Goal: Navigation & Orientation: Find specific page/section

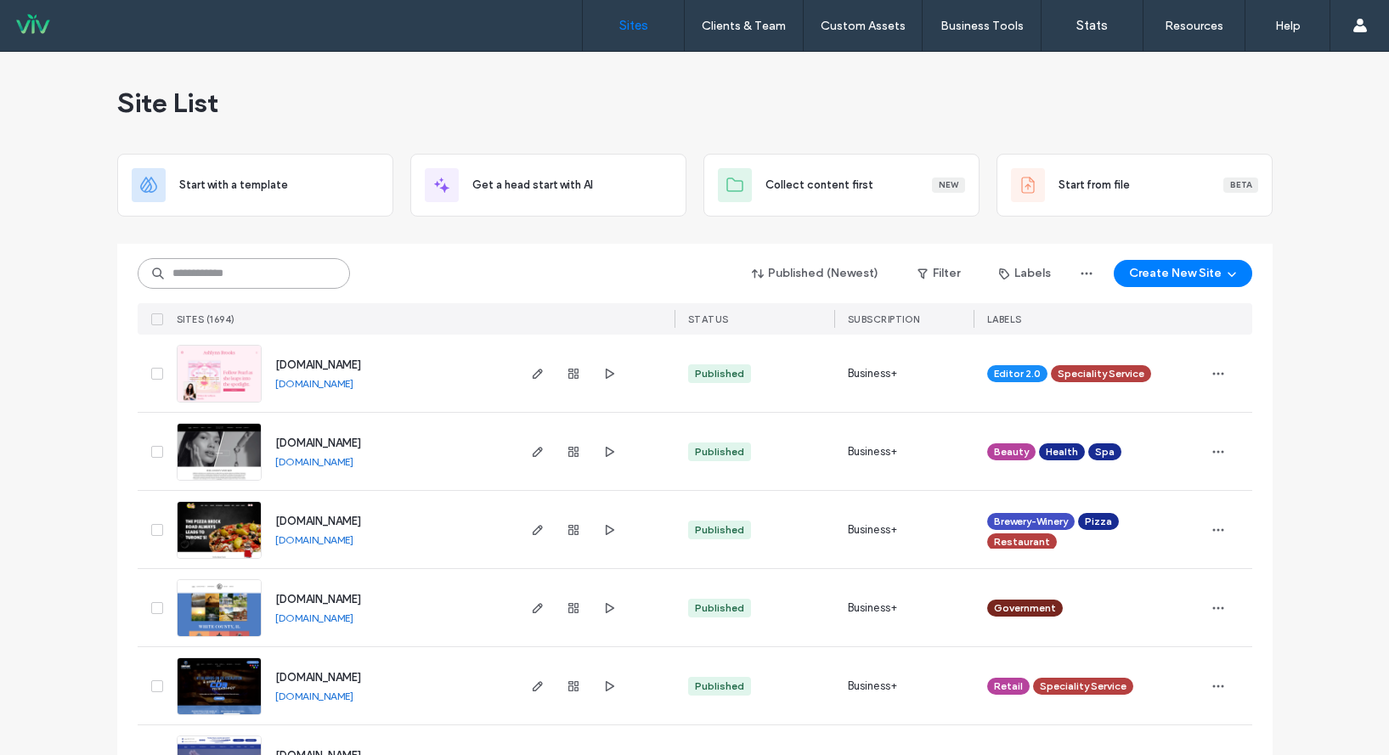
click at [238, 275] on input at bounding box center [244, 273] width 212 height 31
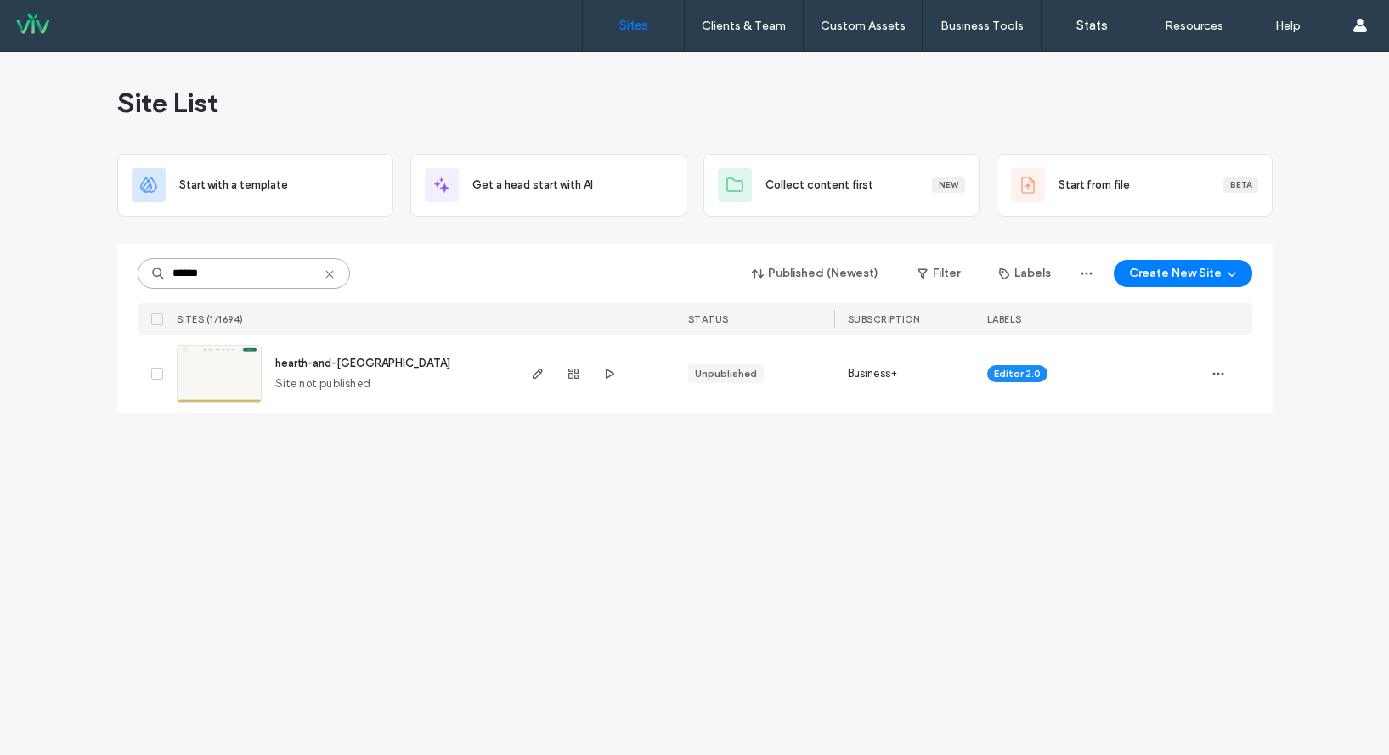
type input "******"
click at [312, 356] on div "hearth-and-haven" at bounding box center [362, 363] width 175 height 17
click at [312, 360] on span "hearth-and-haven" at bounding box center [362, 363] width 175 height 13
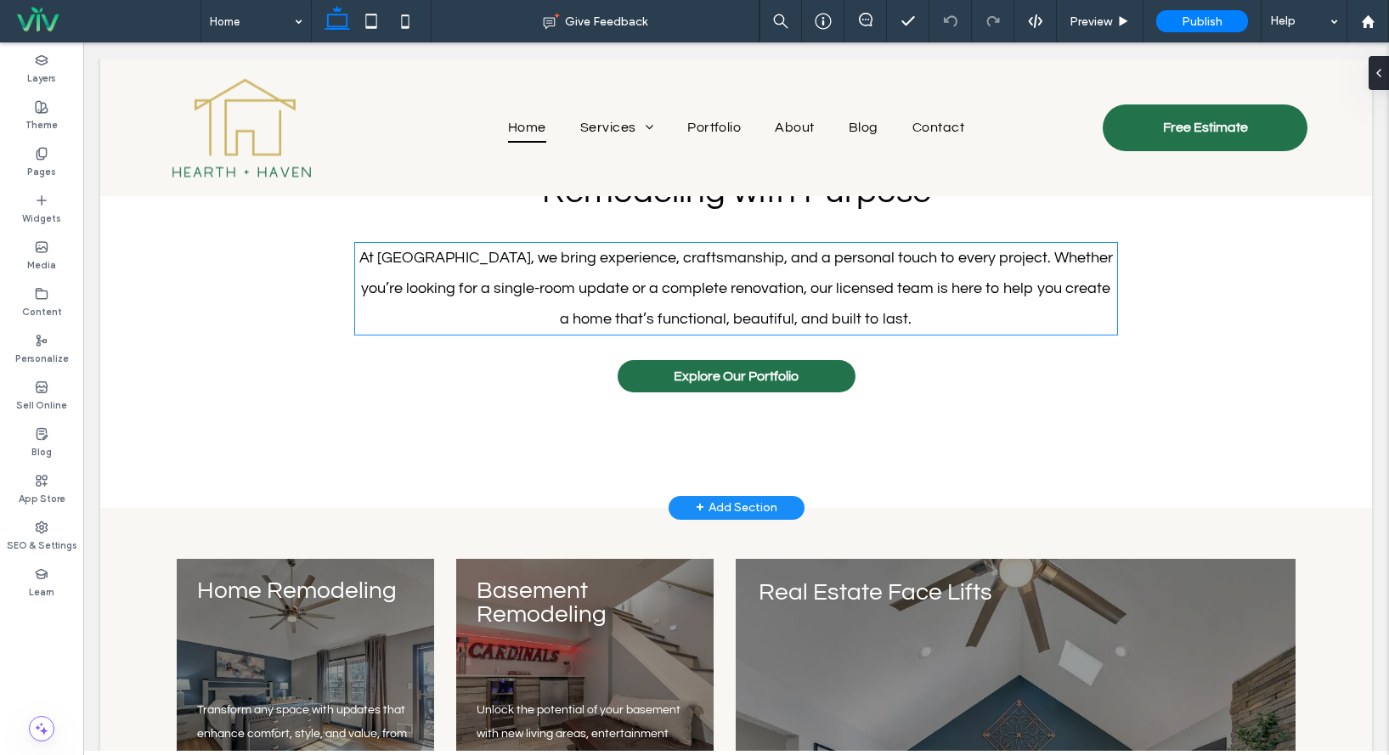
scroll to position [1954, 0]
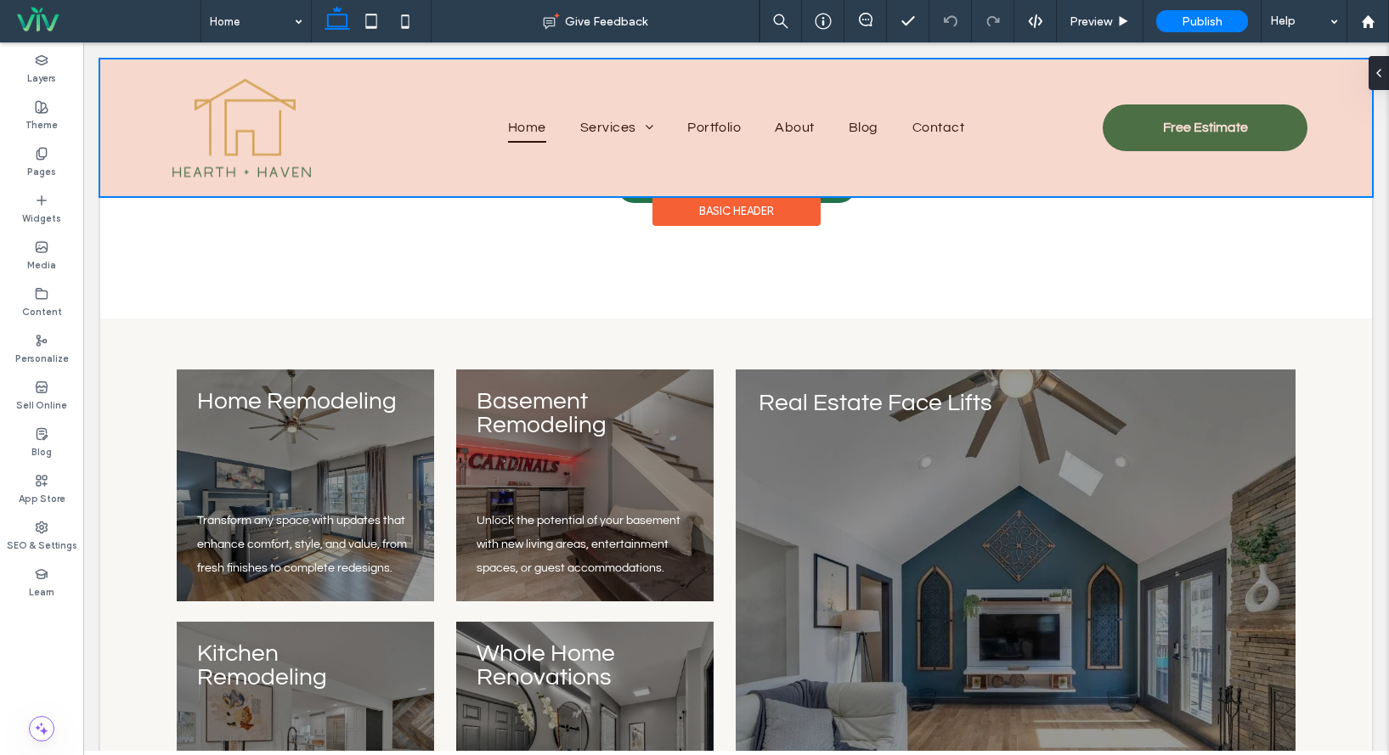
click at [595, 129] on div at bounding box center [736, 127] width 1272 height 137
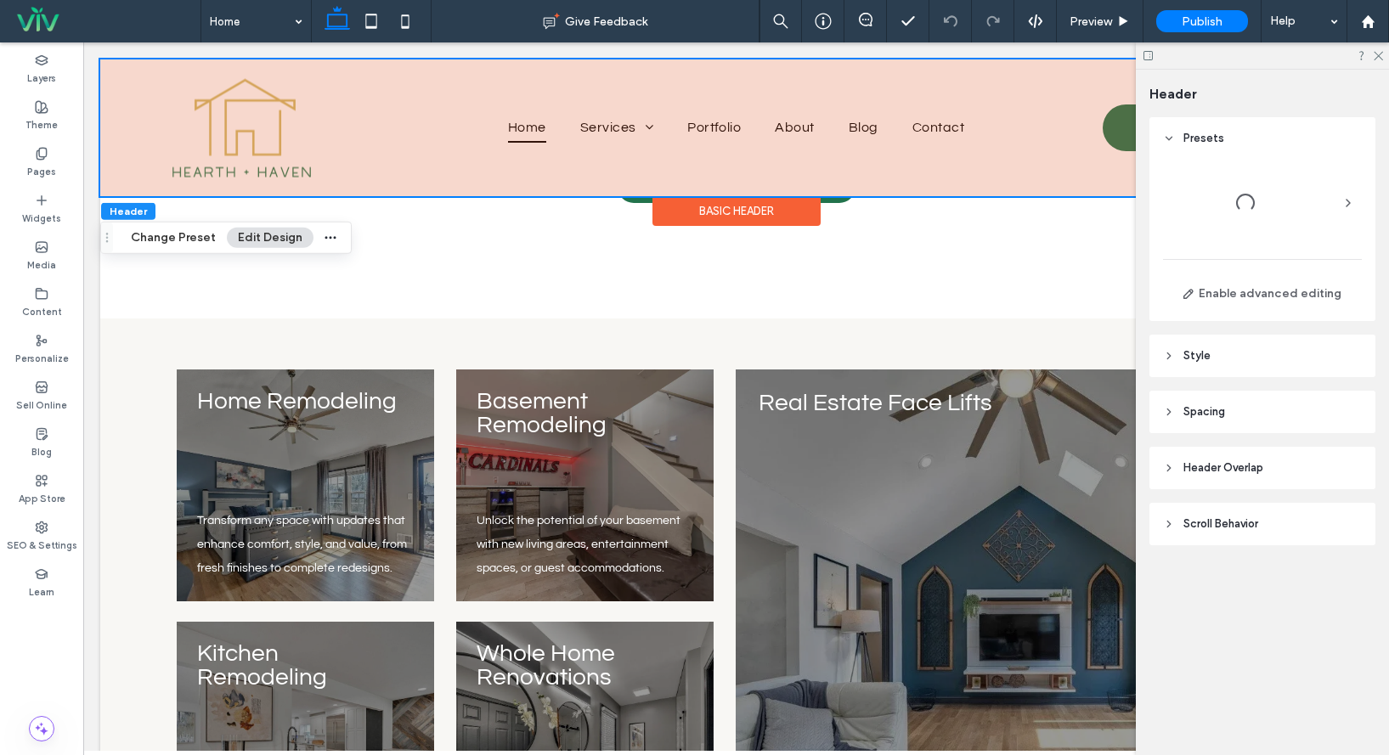
scroll to position [1937, 0]
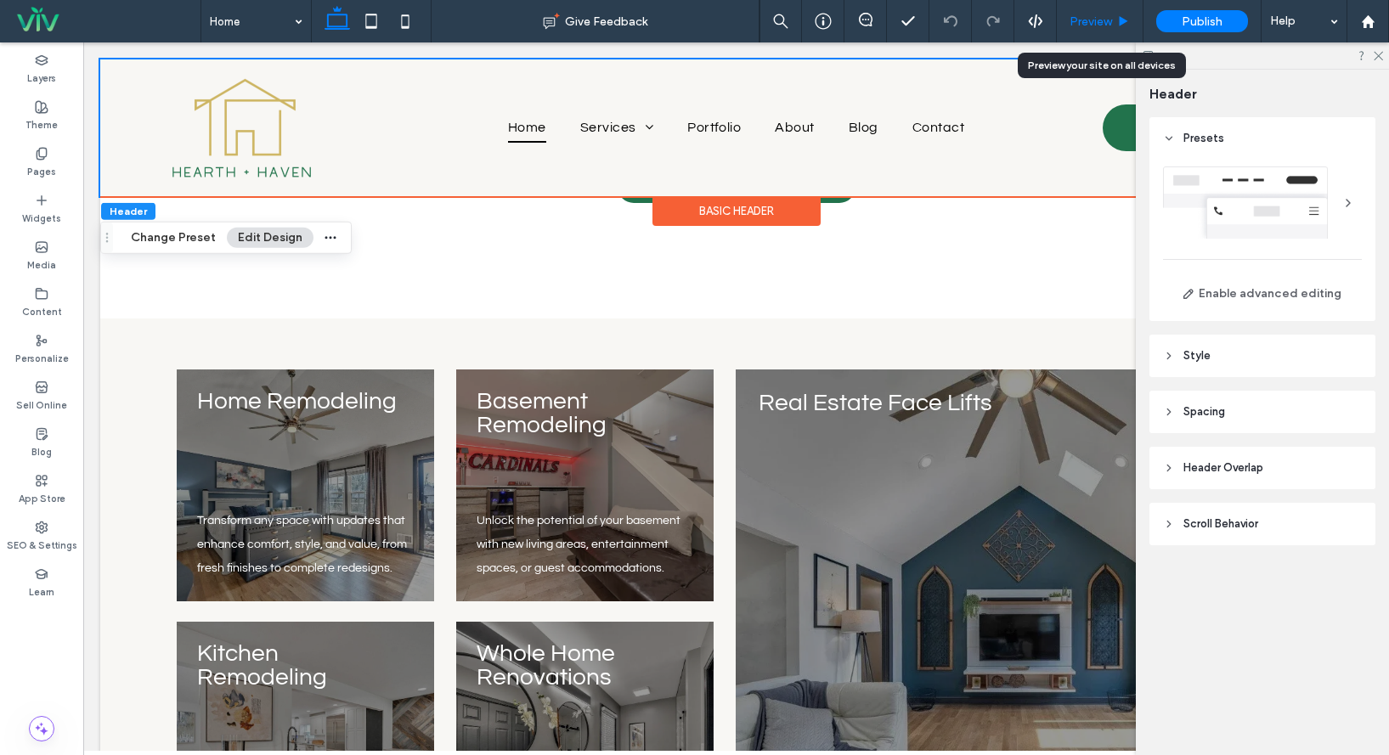
click at [1098, 22] on span "Preview" at bounding box center [1090, 21] width 42 height 14
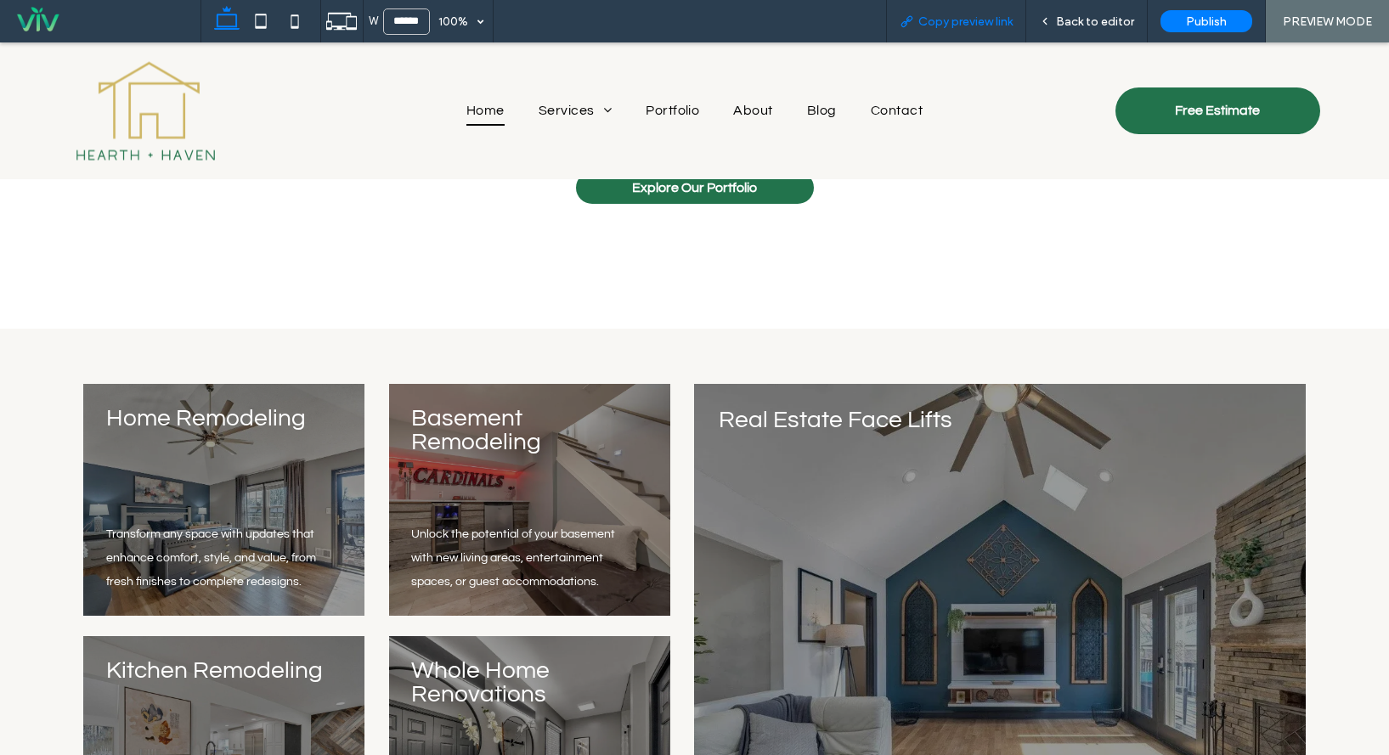
scroll to position [1948, 0]
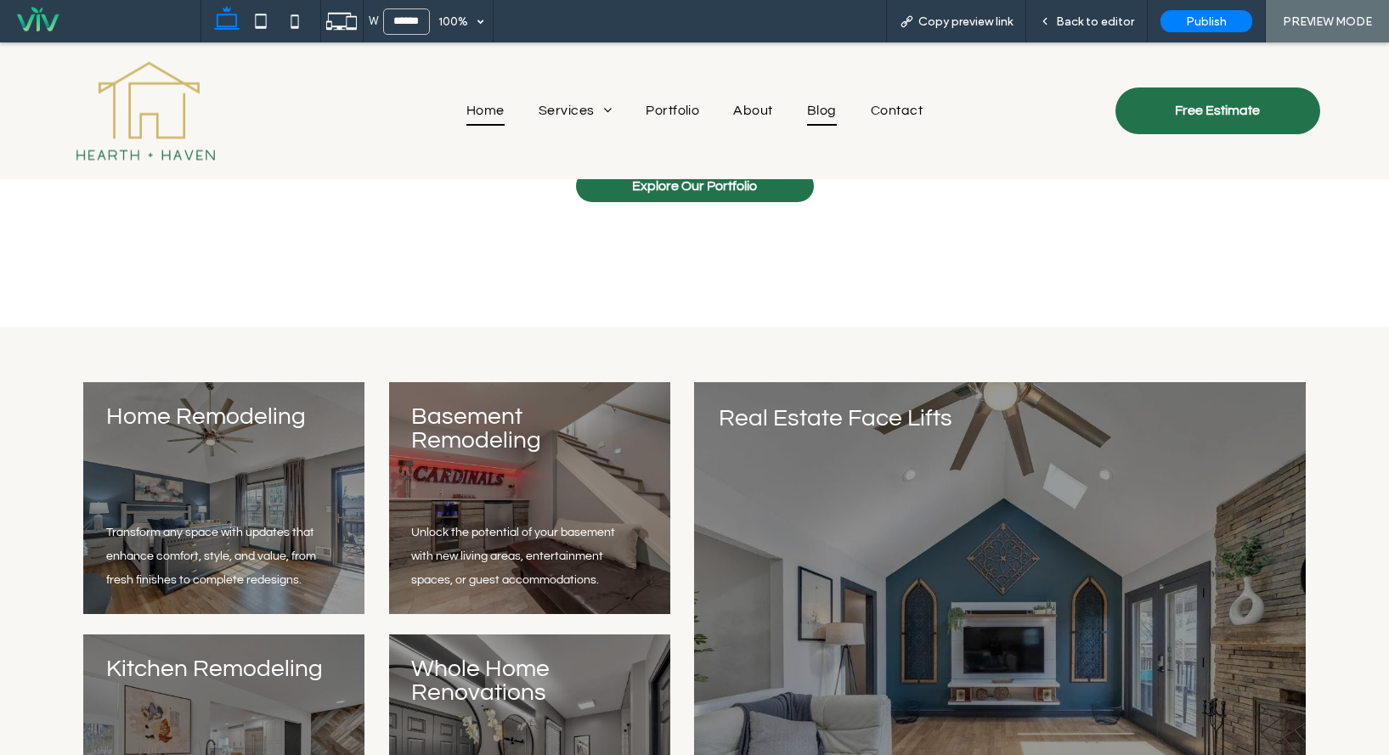
click at [807, 112] on span "Blog" at bounding box center [822, 110] width 30 height 29
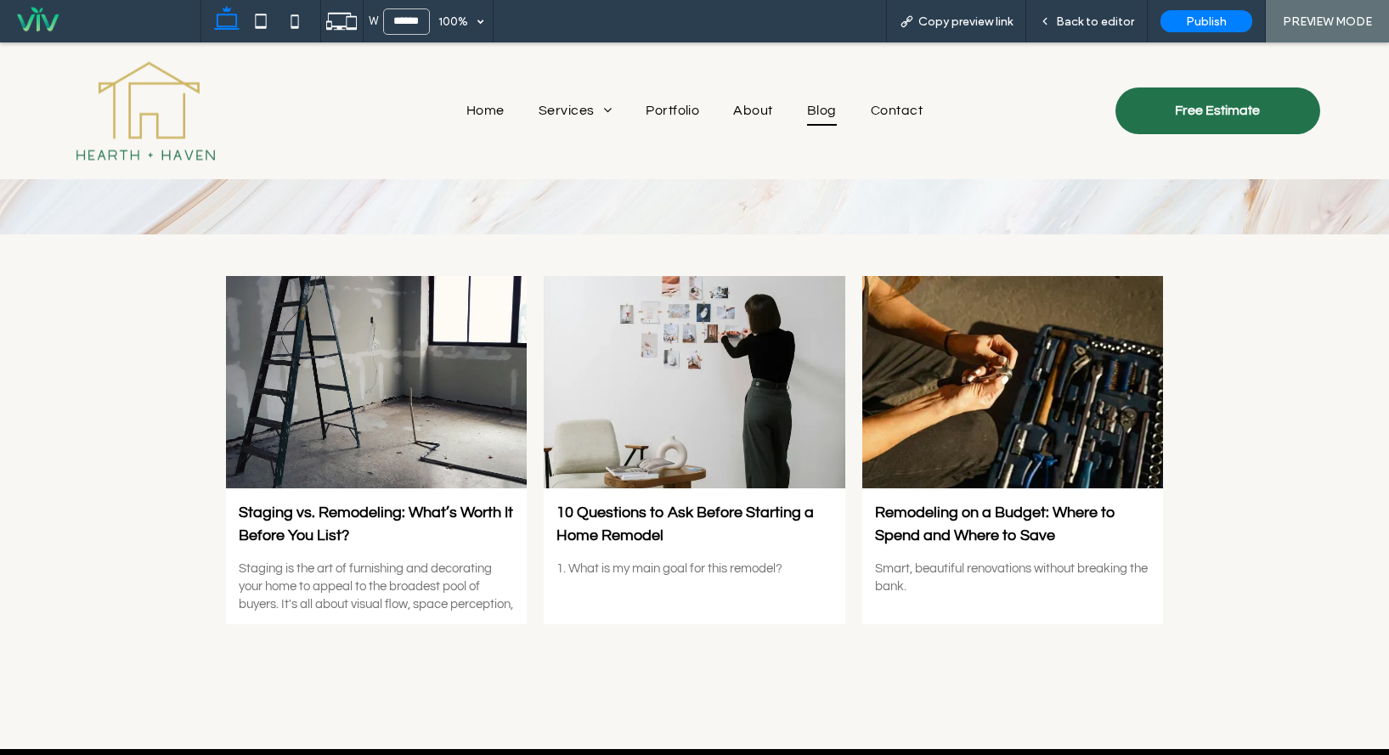
scroll to position [323, 0]
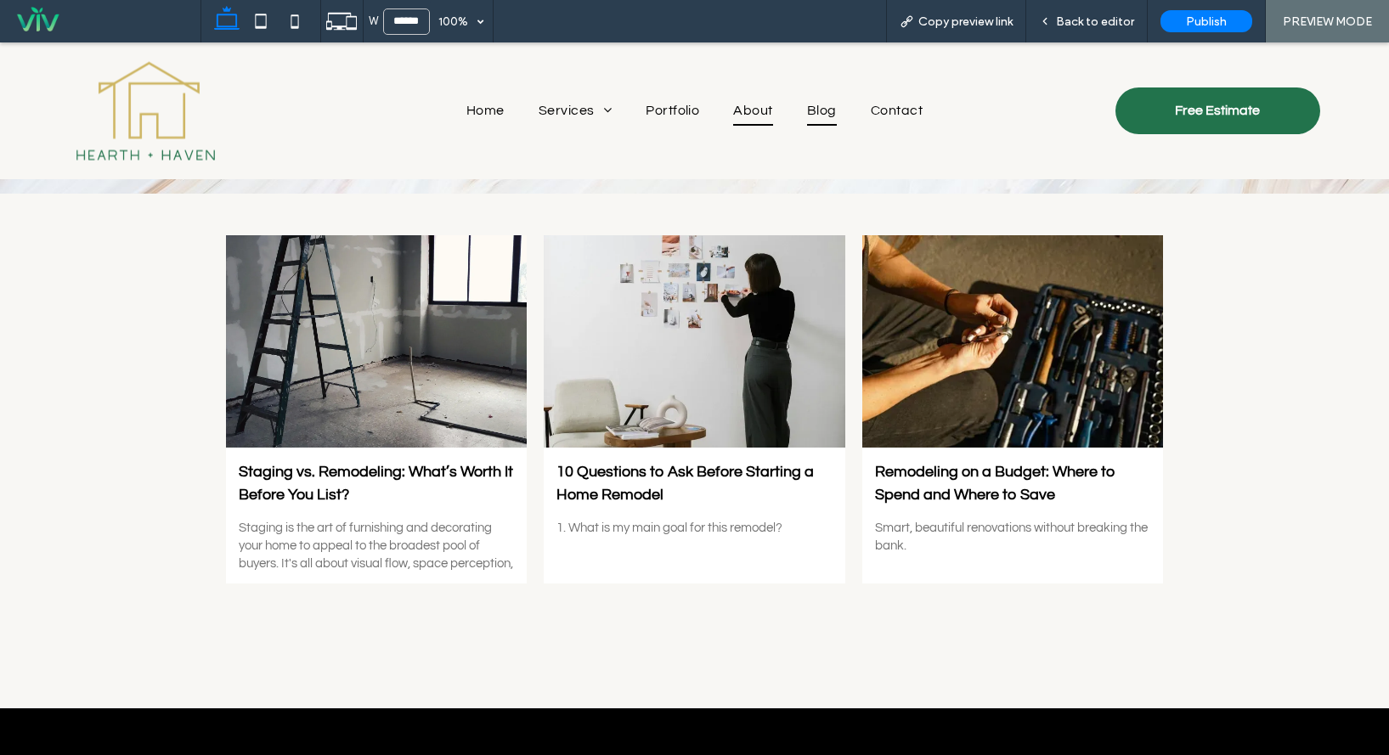
click at [737, 111] on span "About" at bounding box center [752, 110] width 39 height 29
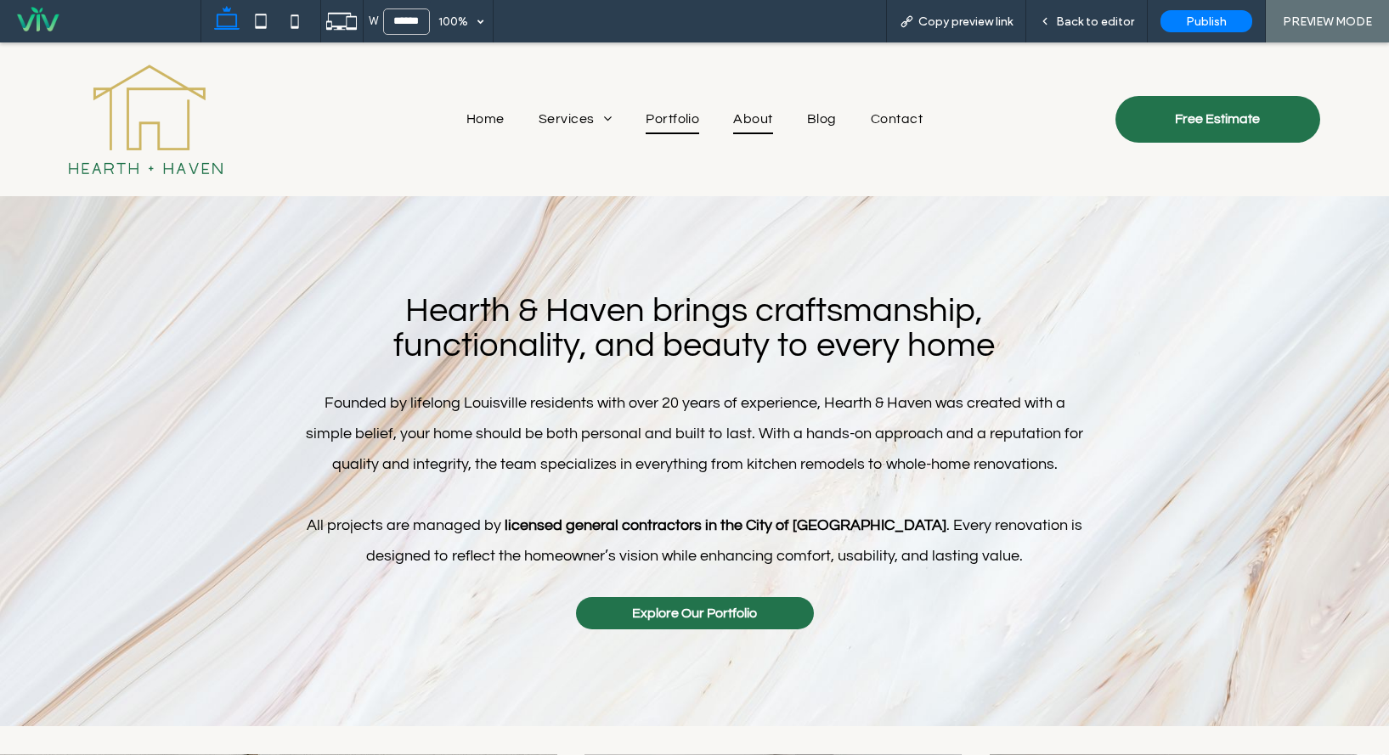
click at [651, 115] on span "Portfolio" at bounding box center [673, 118] width 54 height 29
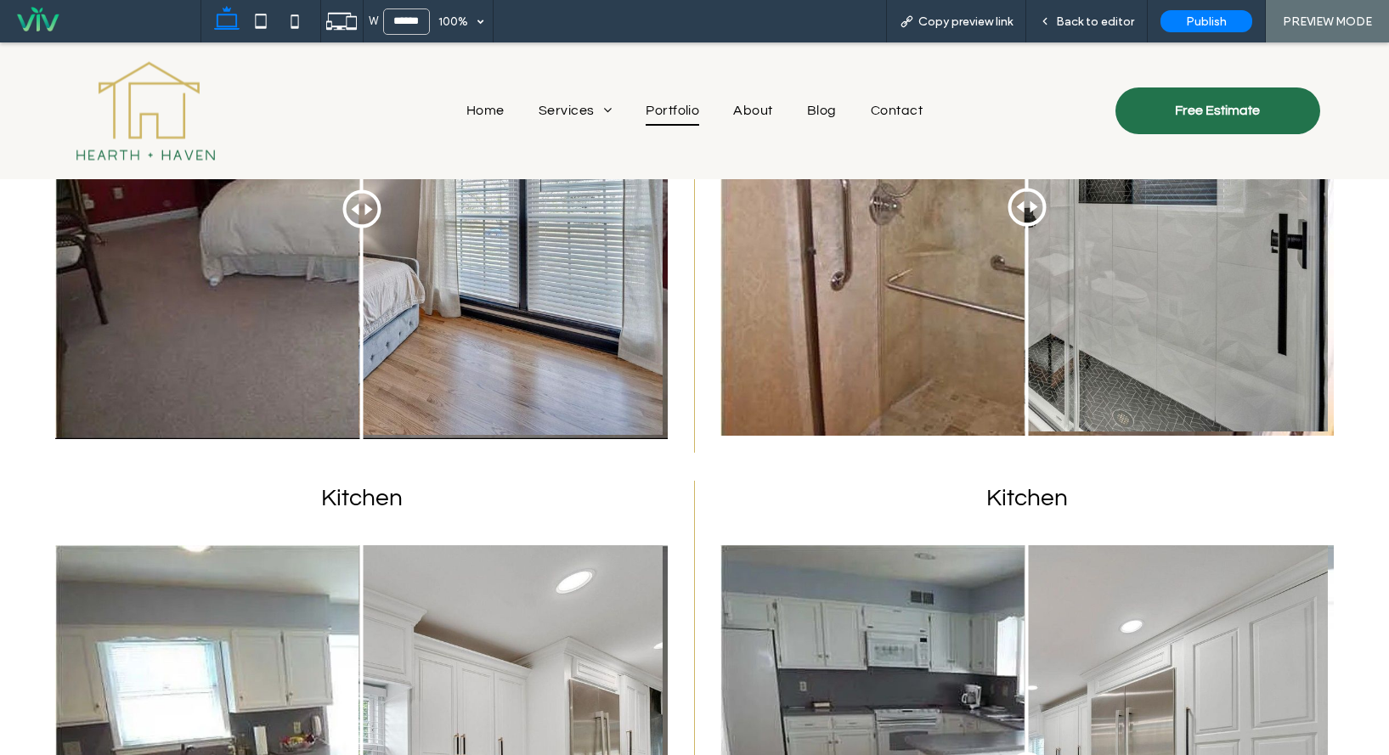
scroll to position [680, 0]
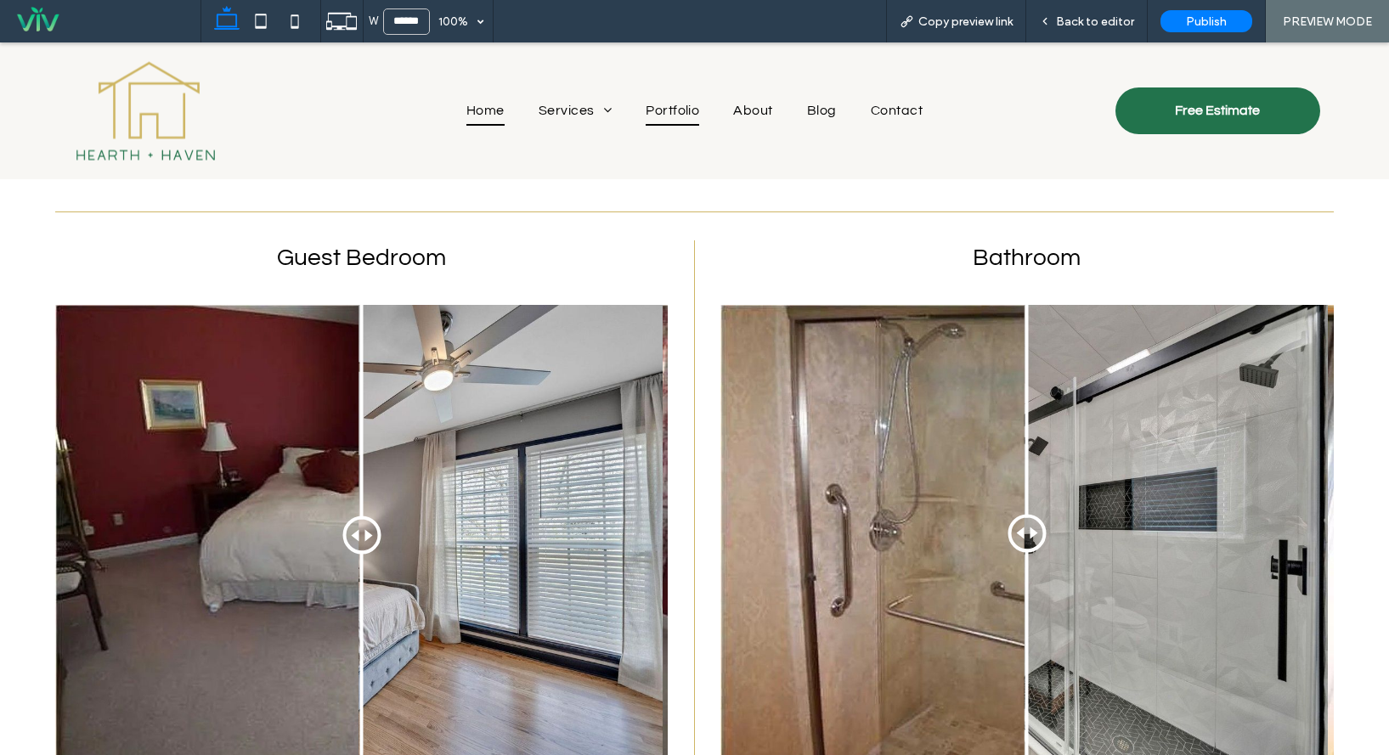
click at [473, 114] on span "Home" at bounding box center [485, 110] width 38 height 29
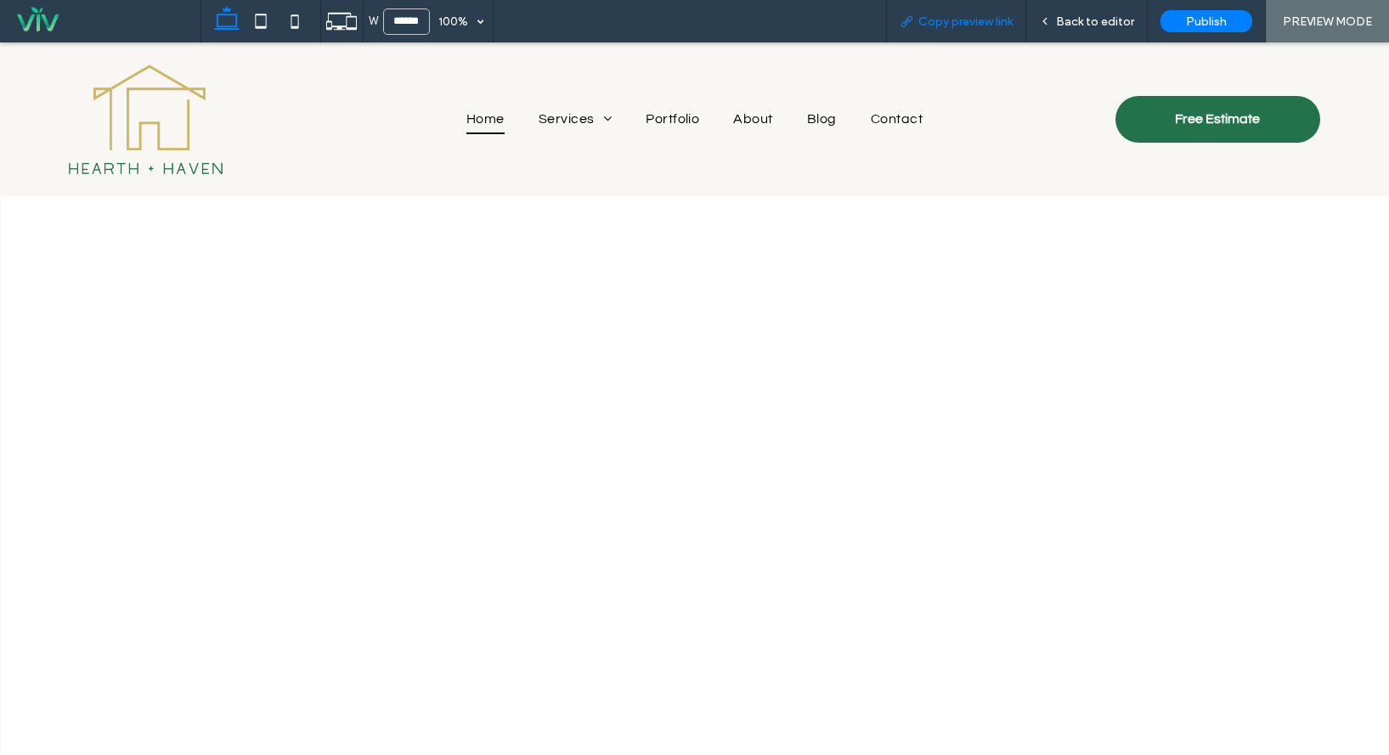
click at [944, 20] on span "Copy preview link" at bounding box center [965, 21] width 94 height 14
click at [1103, 23] on span "Back to editor" at bounding box center [1095, 21] width 78 height 14
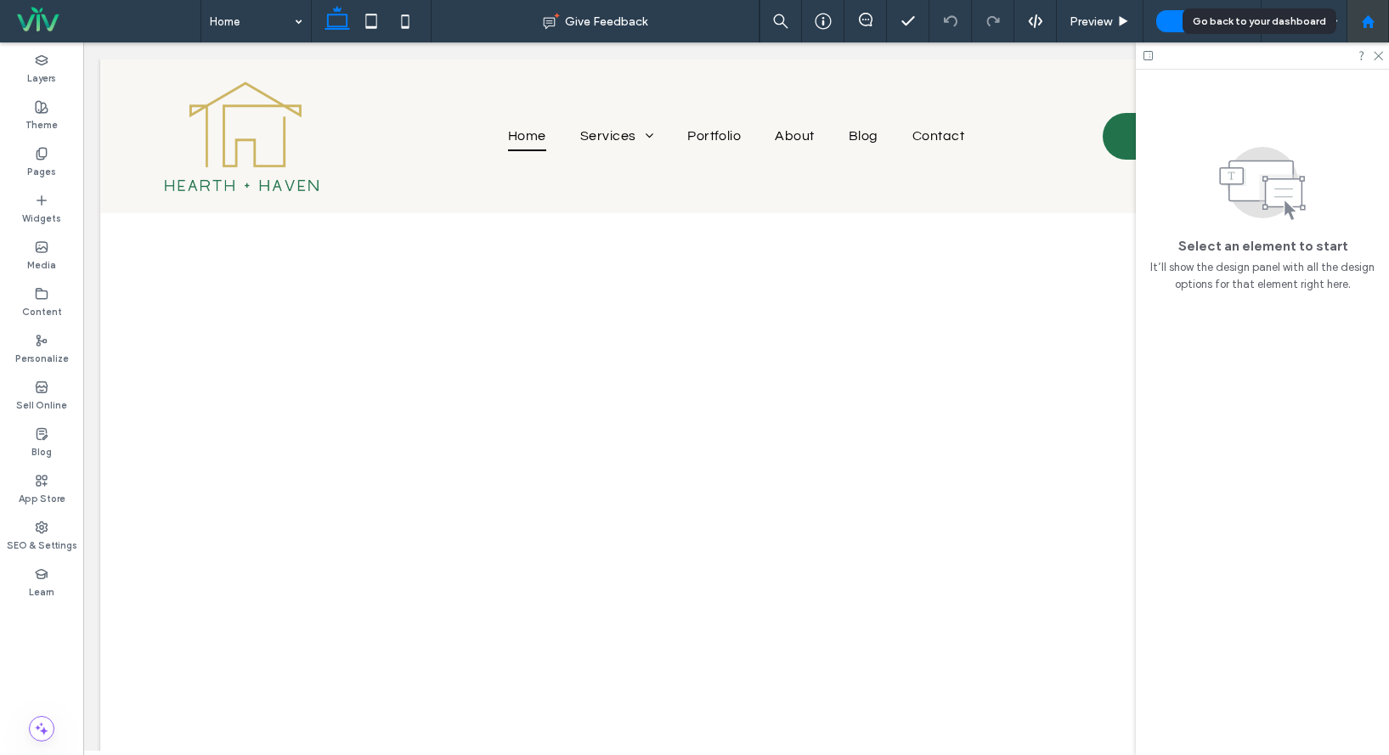
click at [1372, 27] on use at bounding box center [1367, 20] width 13 height 13
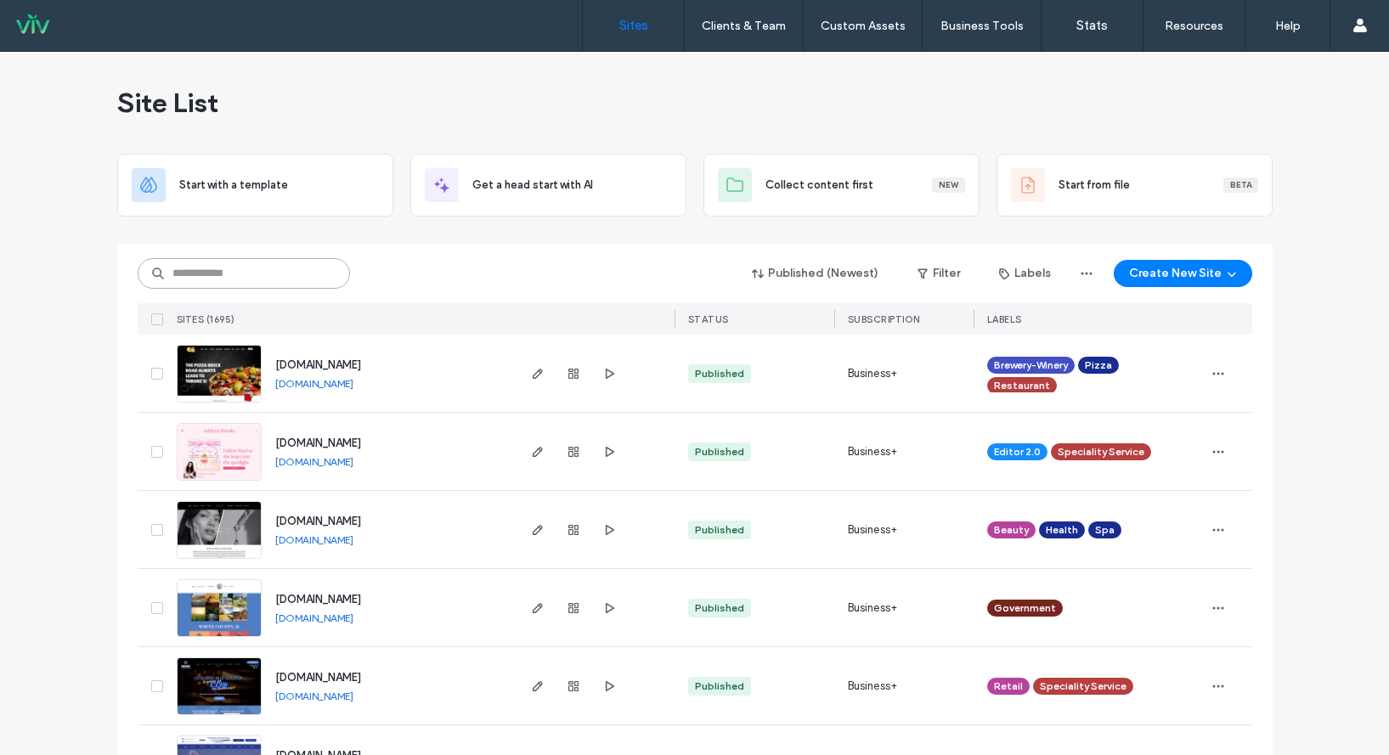
click at [221, 267] on input at bounding box center [244, 273] width 212 height 31
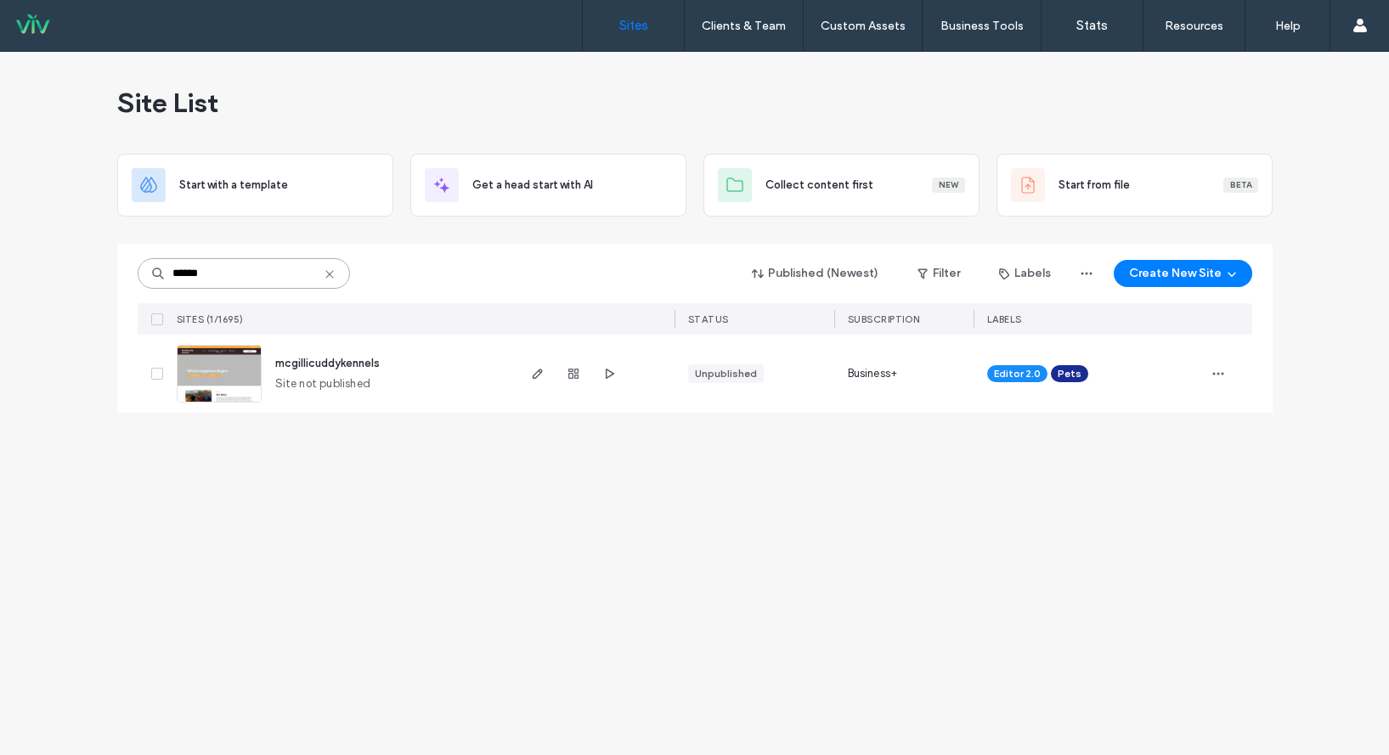
type input "******"
click at [336, 364] on span "mcgillicuddykennels" at bounding box center [327, 363] width 104 height 13
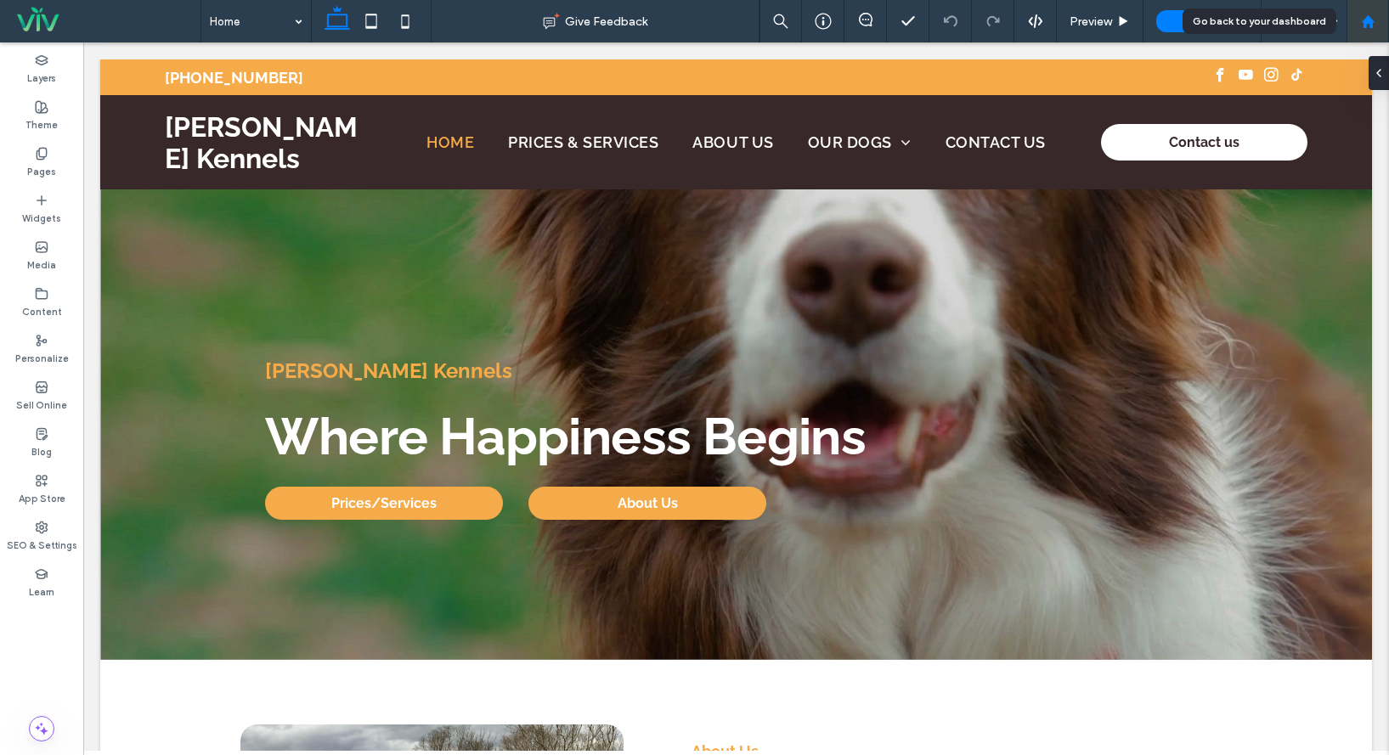
click at [1365, 22] on use at bounding box center [1367, 20] width 13 height 13
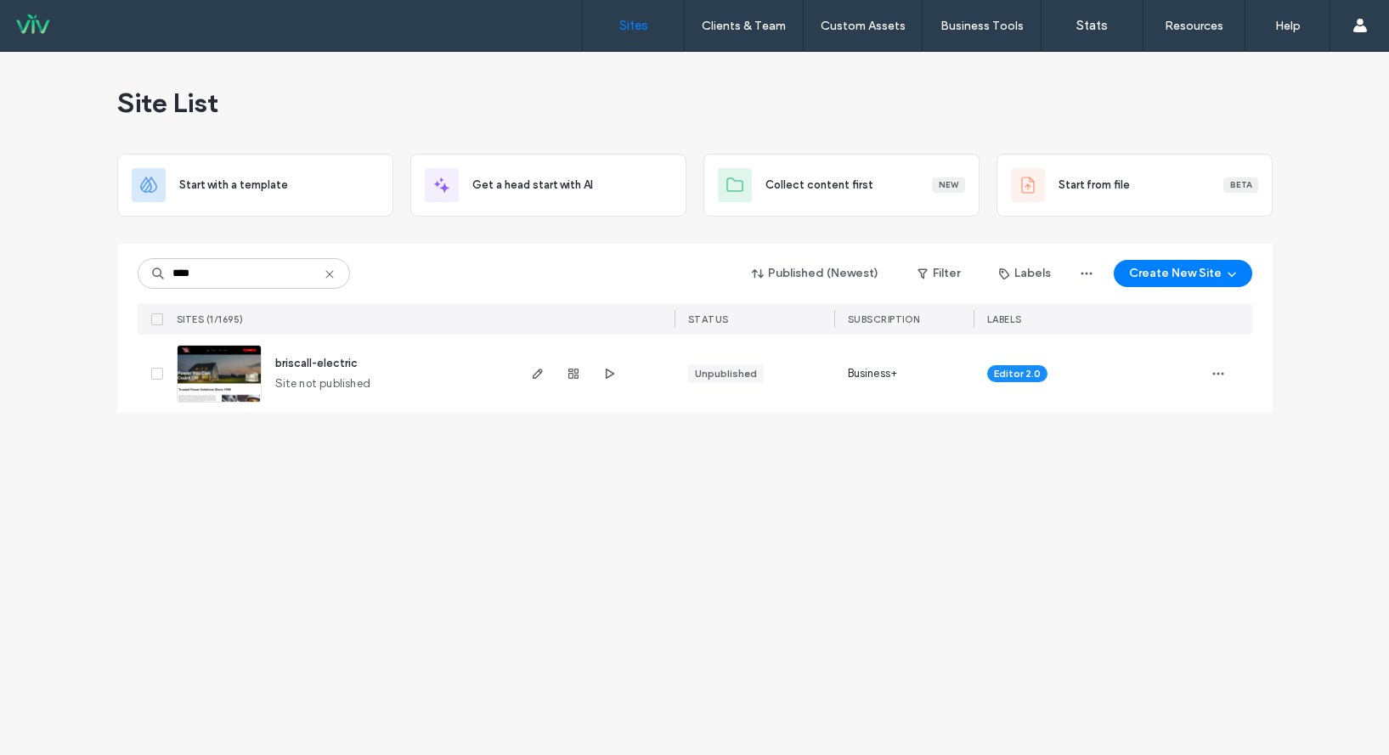
type input "****"
click at [344, 363] on span "briscall-electric" at bounding box center [316, 363] width 82 height 13
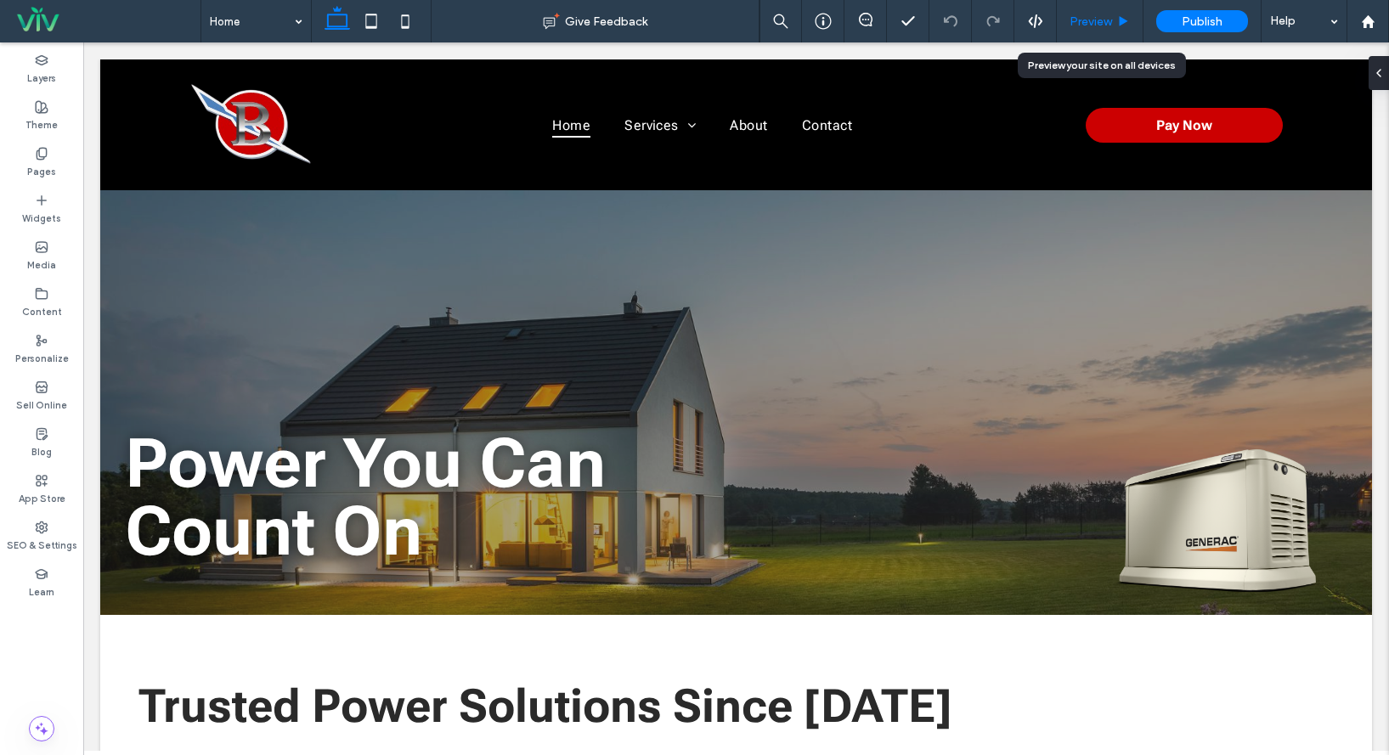
click at [1092, 22] on span "Preview" at bounding box center [1090, 21] width 42 height 14
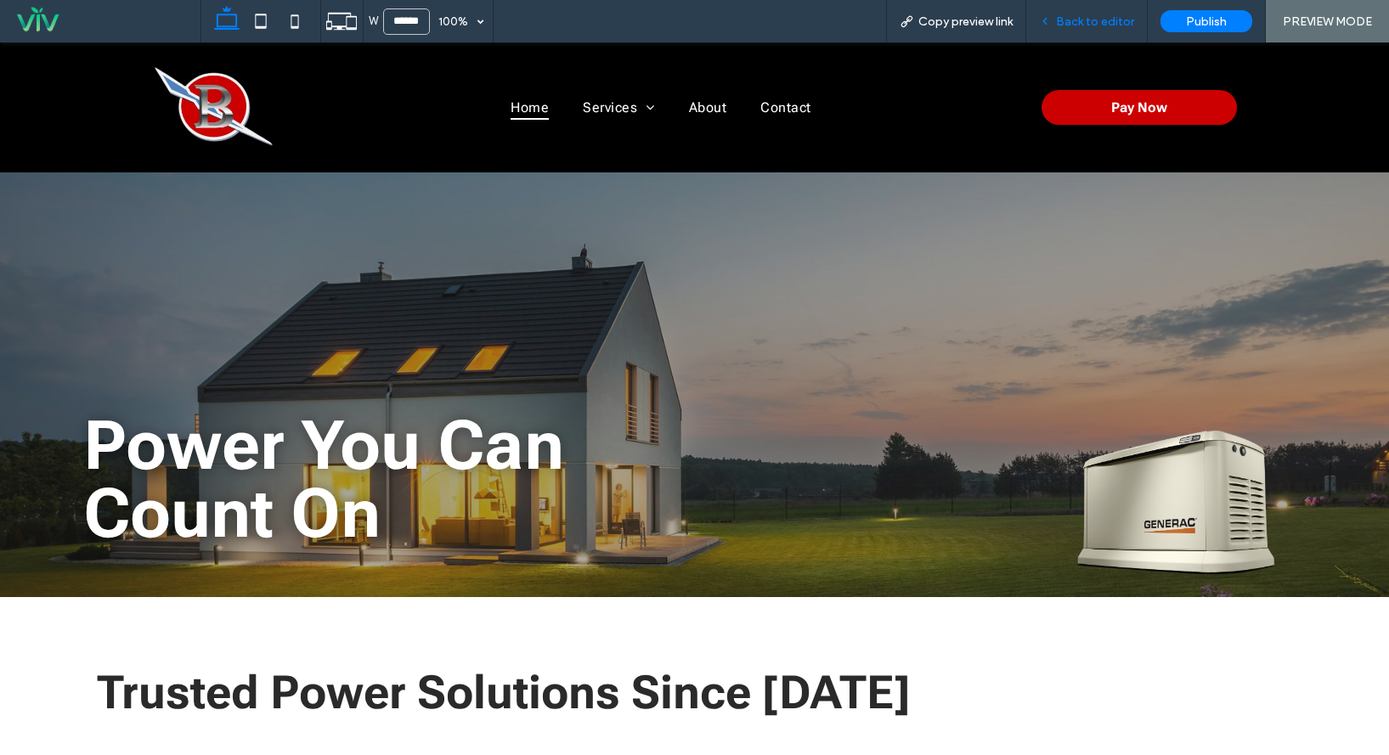
click at [1121, 22] on span "Back to editor" at bounding box center [1095, 21] width 78 height 14
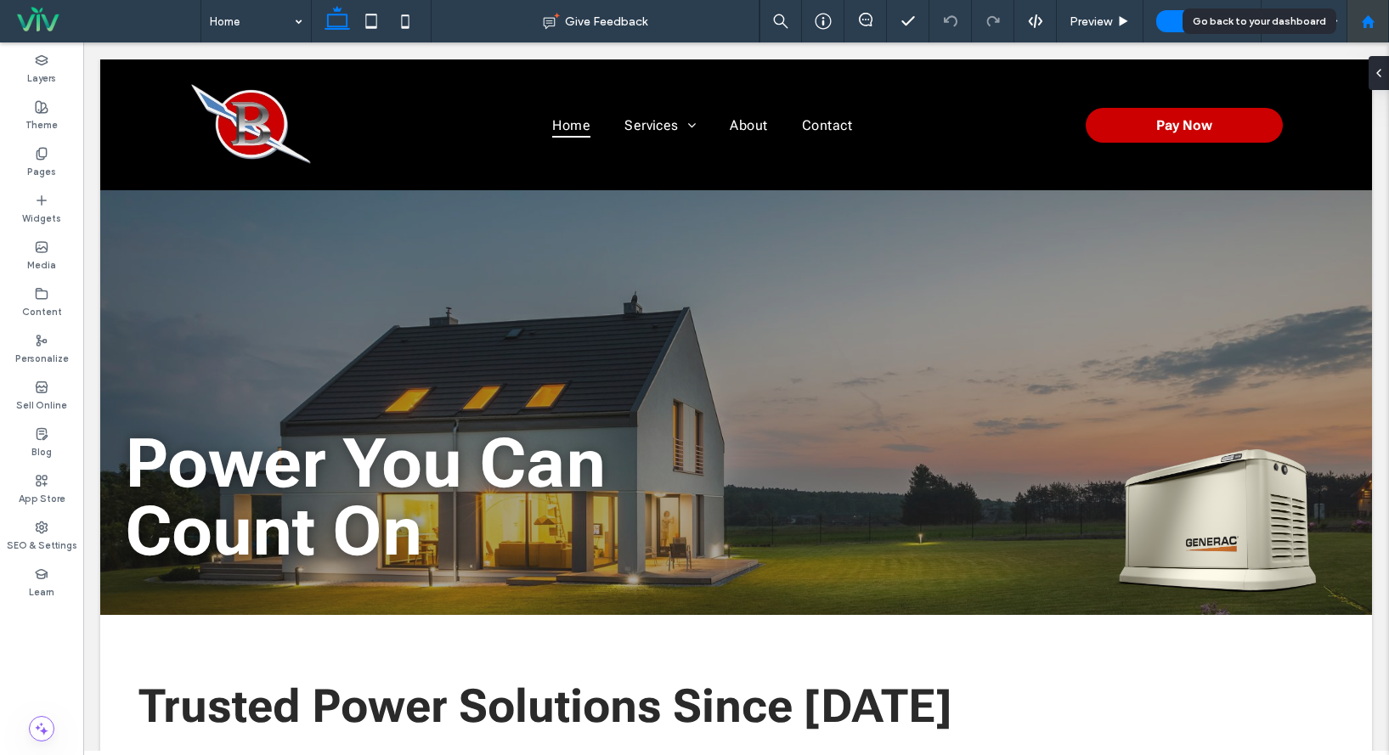
click at [1365, 24] on use at bounding box center [1367, 20] width 13 height 13
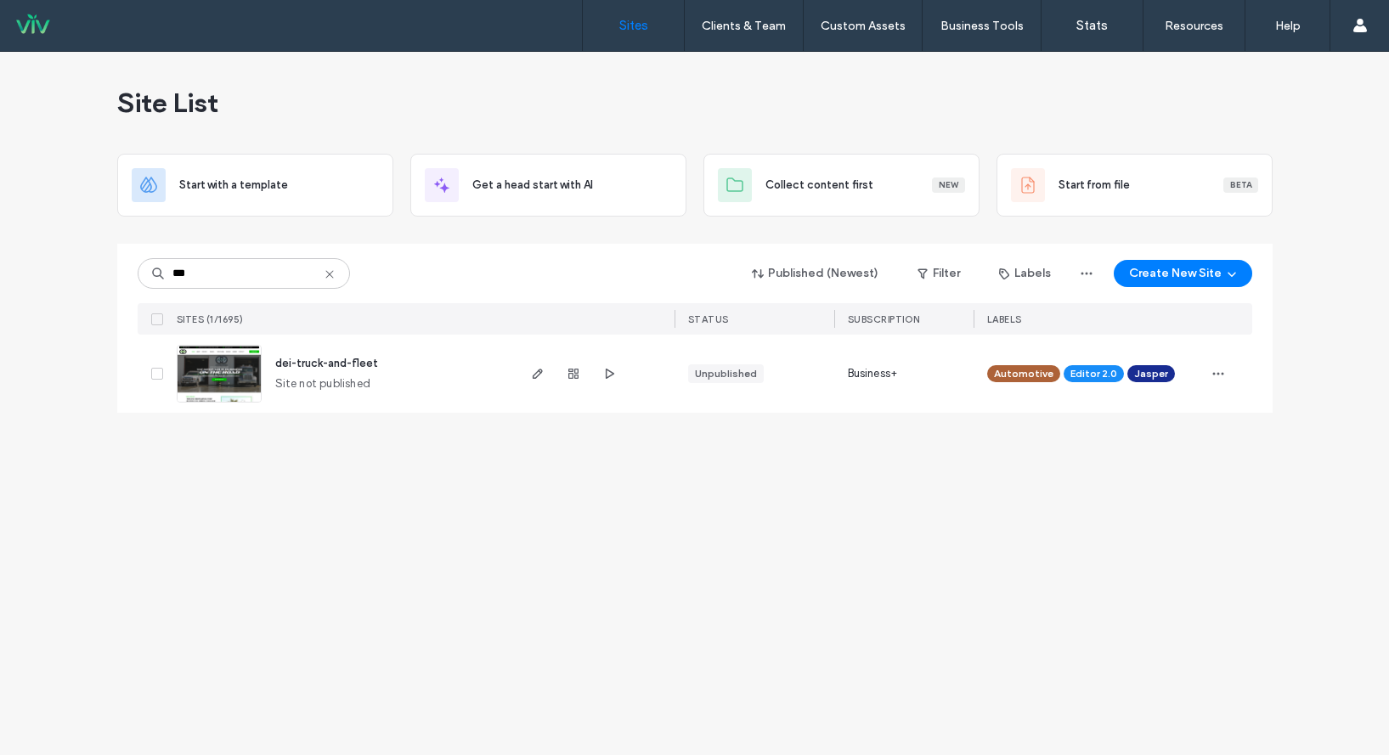
type input "***"
click at [314, 365] on span "dei-truck-and-fleet" at bounding box center [326, 363] width 103 height 13
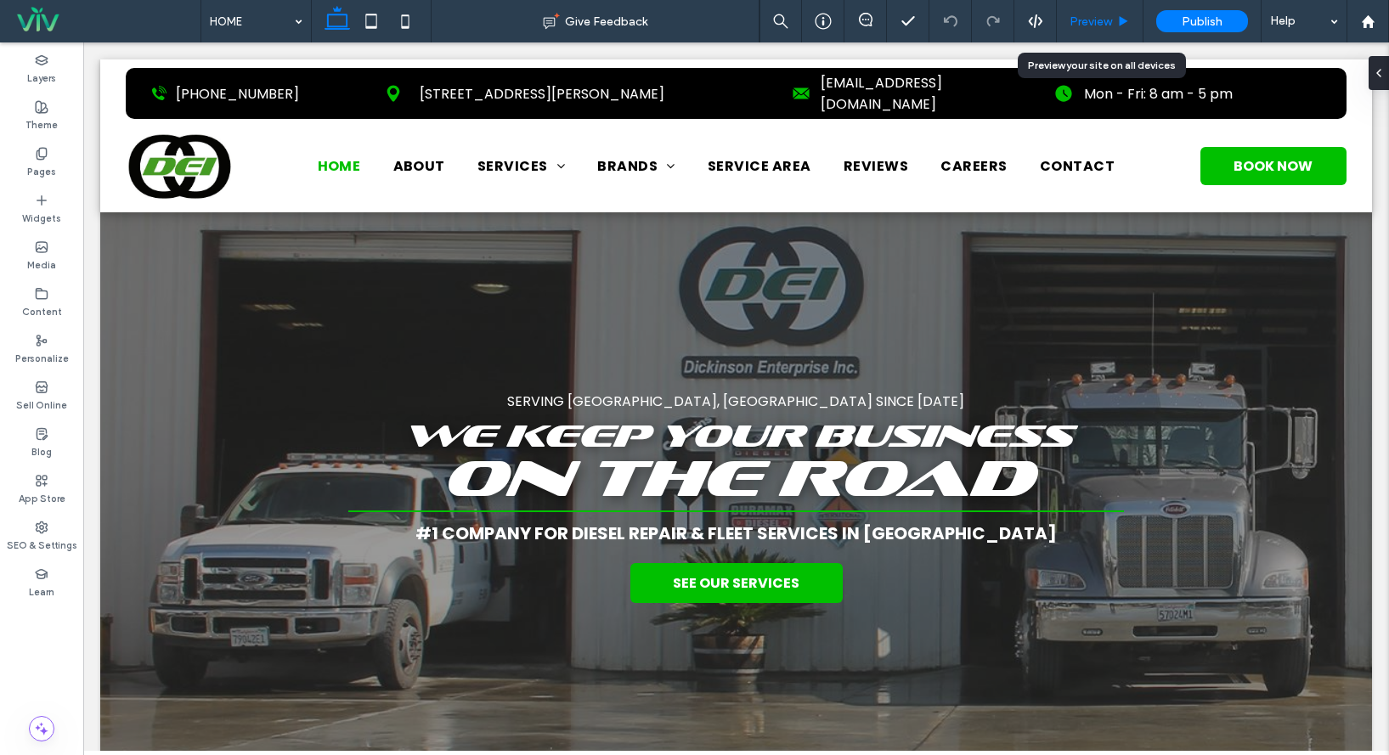
click at [1090, 25] on span "Preview" at bounding box center [1090, 21] width 42 height 14
